Goal: Information Seeking & Learning: Compare options

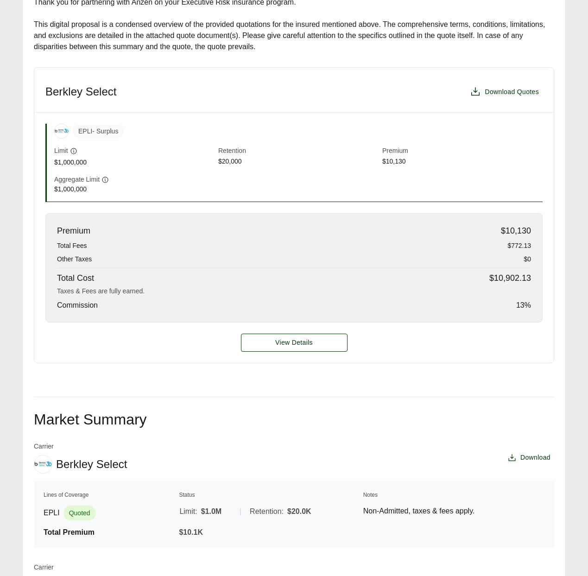
scroll to position [247, 0]
click at [518, 226] on span "$10,130" at bounding box center [516, 232] width 30 height 13
click at [508, 226] on span "$10,130" at bounding box center [516, 232] width 30 height 13
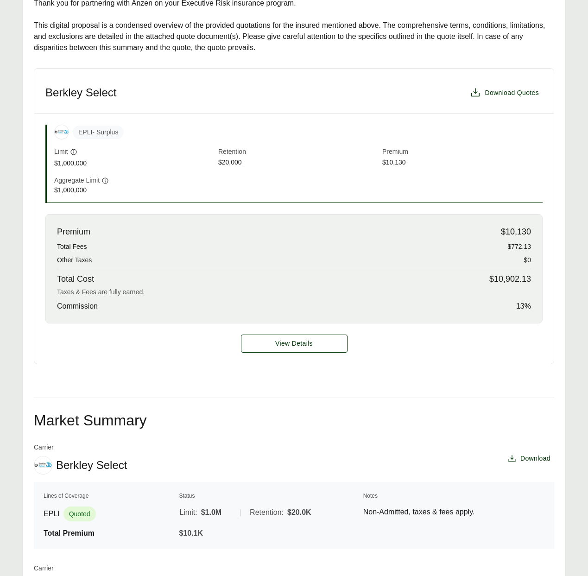
click at [524, 226] on div "Premium $10,130" at bounding box center [294, 232] width 474 height 13
click at [528, 226] on span "$10,130" at bounding box center [516, 232] width 30 height 13
click at [399, 158] on span "$10,130" at bounding box center [462, 163] width 160 height 11
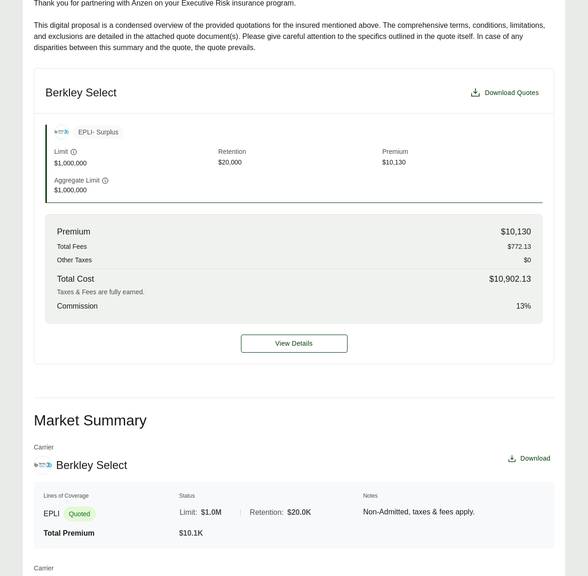
click at [399, 158] on span "$10,130" at bounding box center [462, 163] width 160 height 11
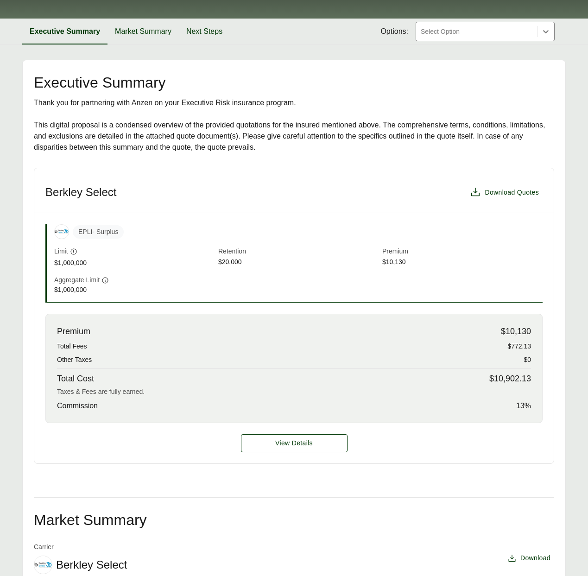
scroll to position [162, 0]
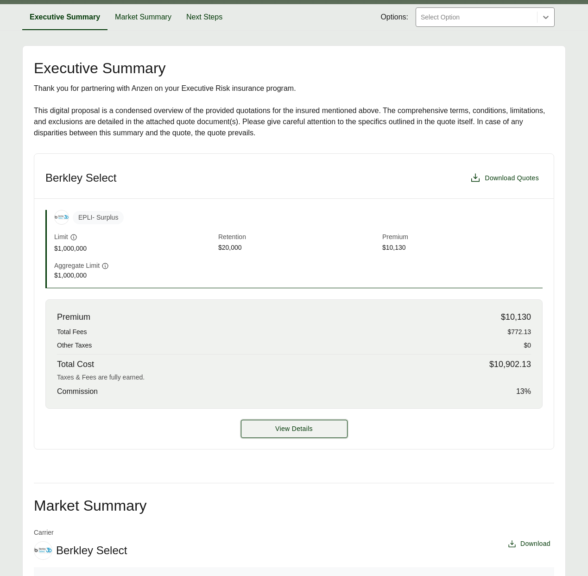
click at [291, 420] on button "View Details" at bounding box center [294, 429] width 107 height 18
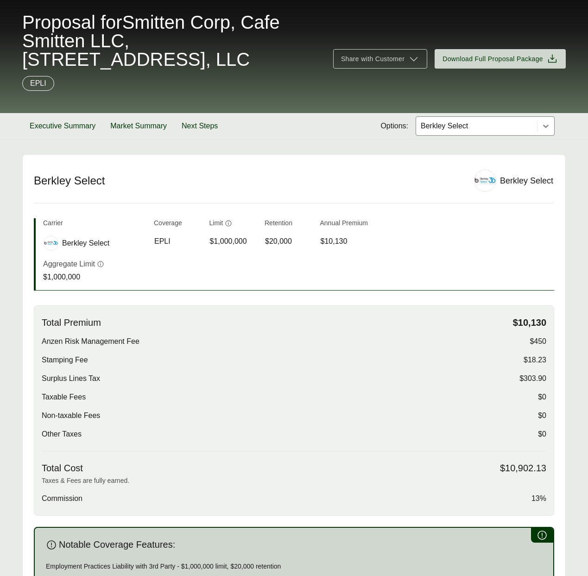
scroll to position [52, 0]
